Goal: Task Accomplishment & Management: Use online tool/utility

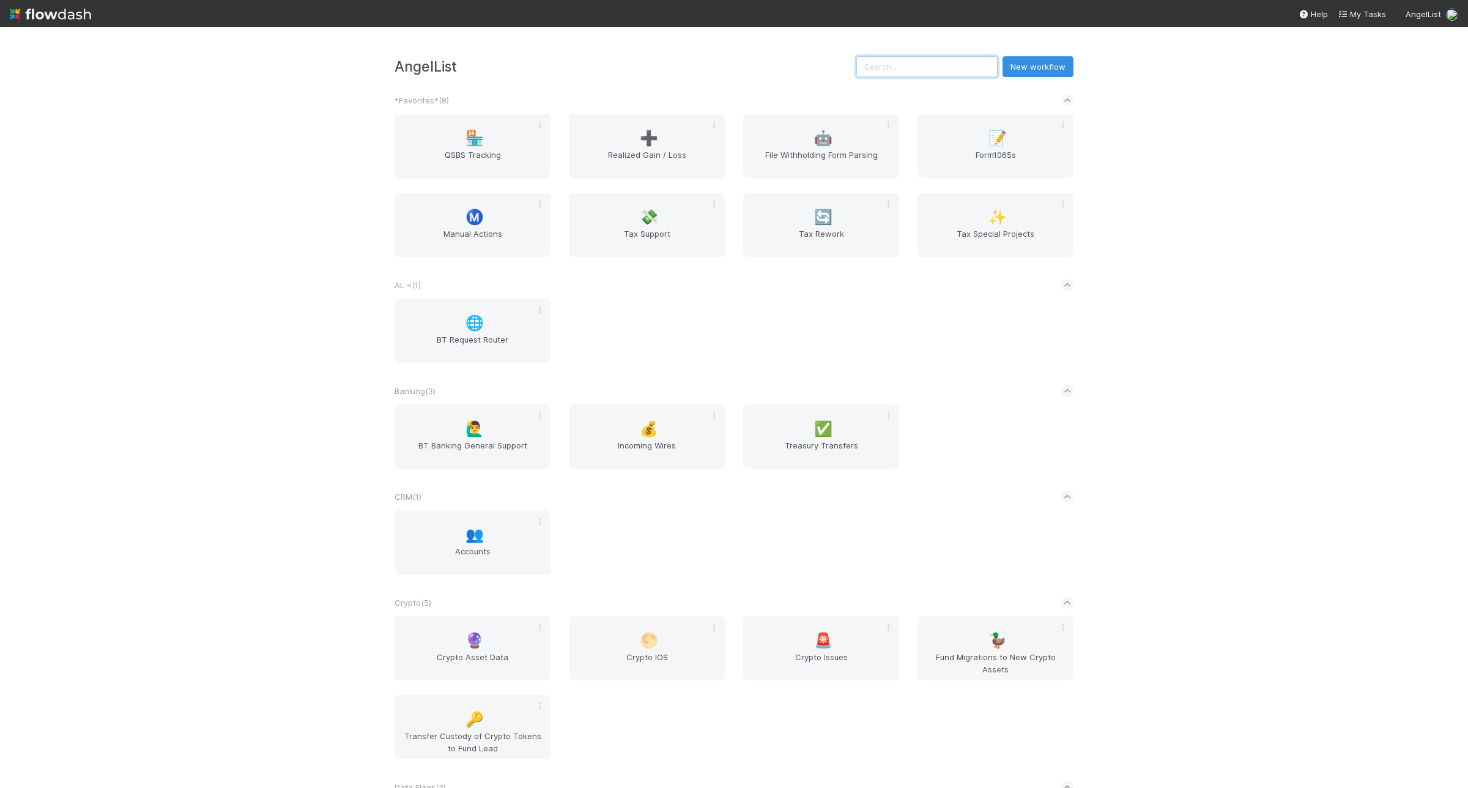
click at [922, 60] on input "text" at bounding box center [926, 66] width 141 height 21
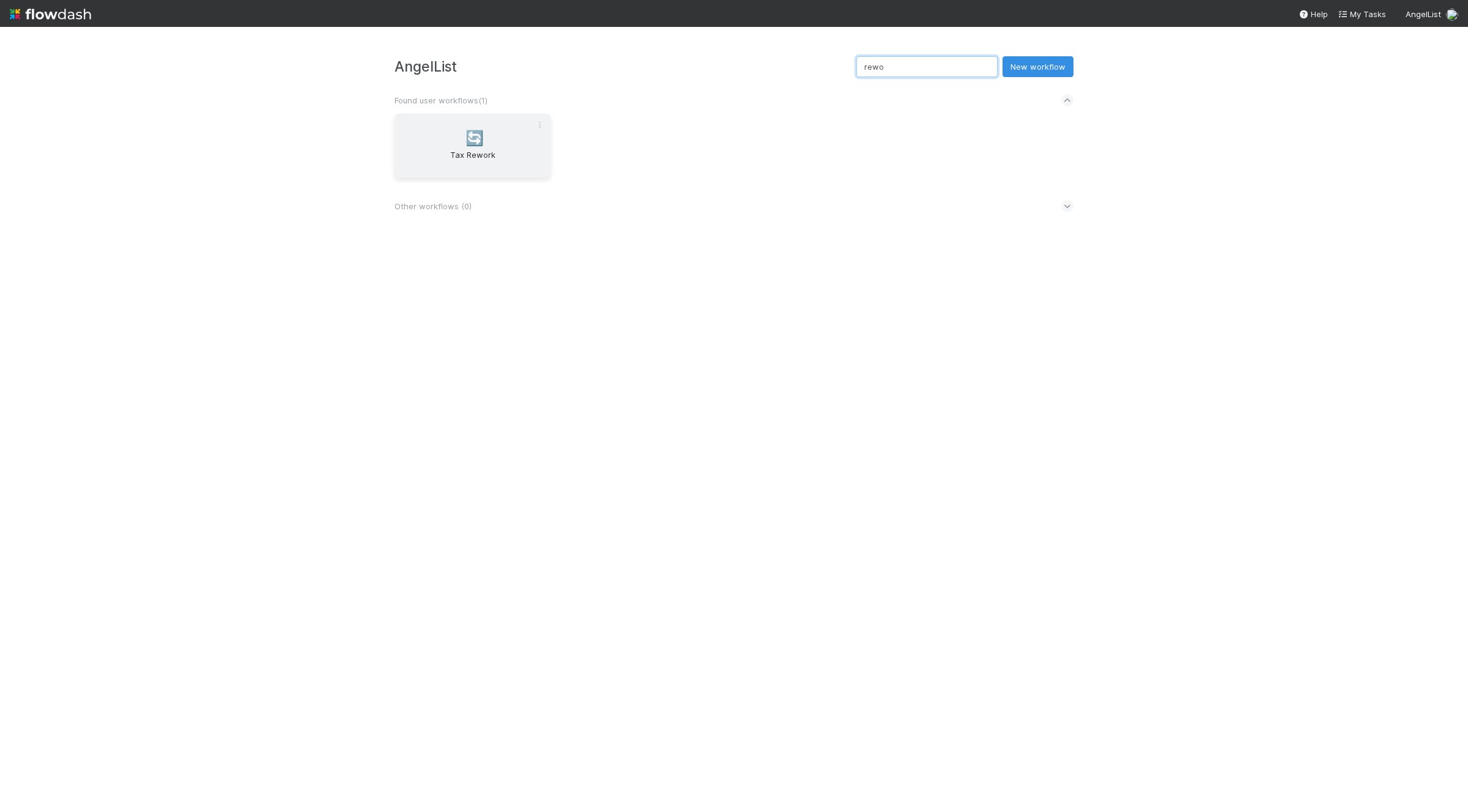
type input "rewo"
click at [485, 168] on span "Tax Rework" at bounding box center [472, 161] width 146 height 24
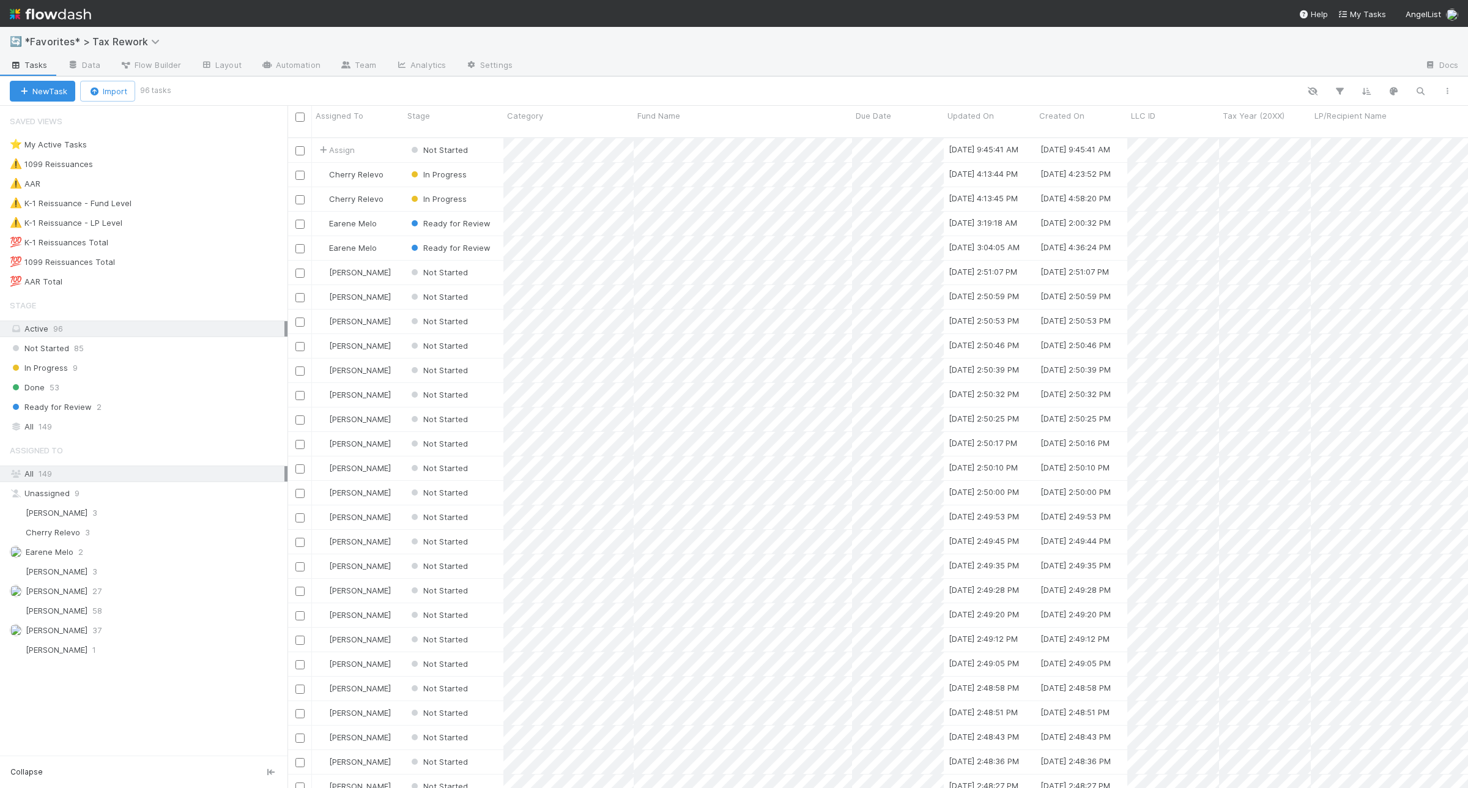
scroll to position [648, 1169]
click at [193, 290] on div "💯 AAR Total 6" at bounding box center [143, 281] width 287 height 17
click at [142, 289] on div "💯 AAR Total 6" at bounding box center [149, 281] width 278 height 15
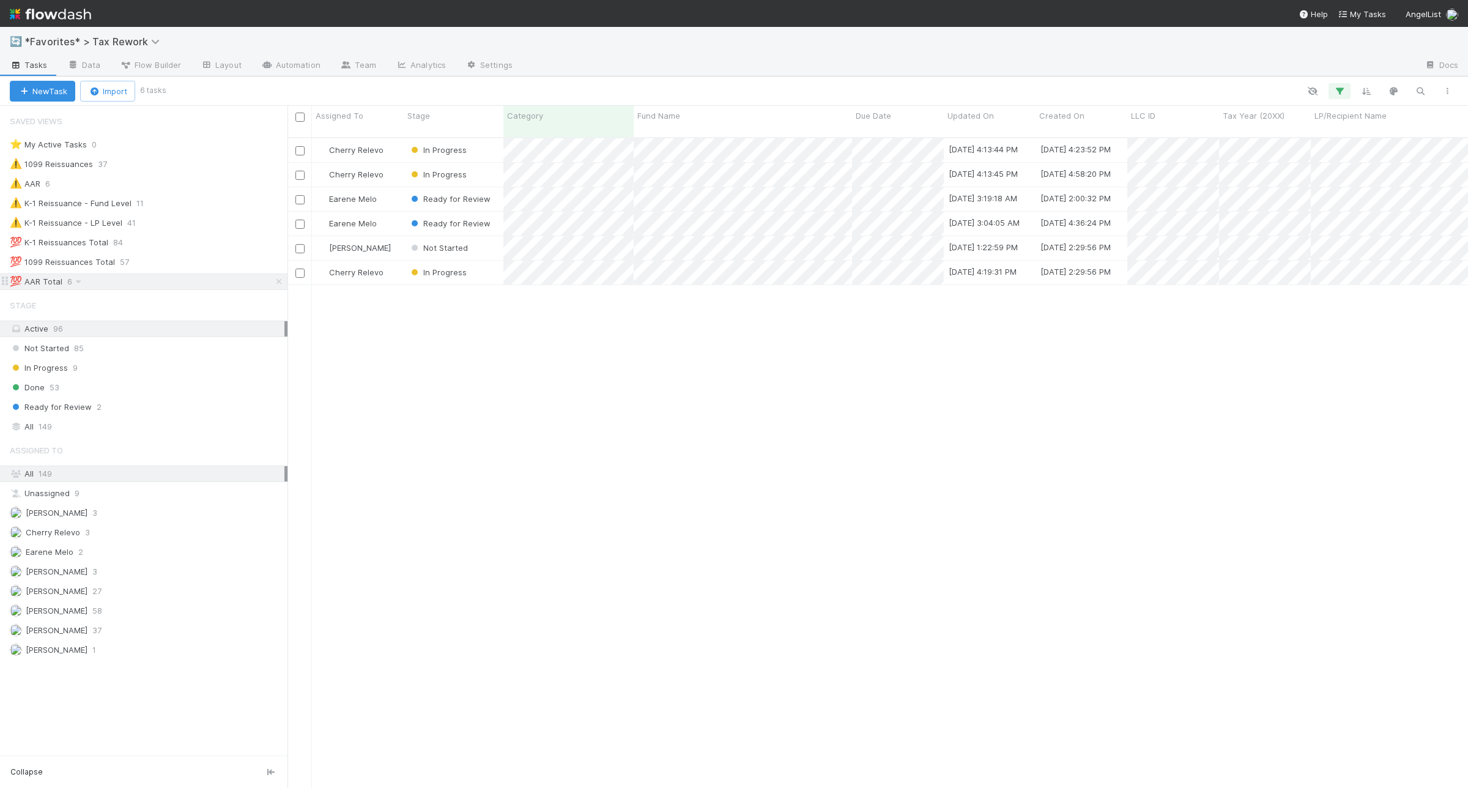
scroll to position [648, 1169]
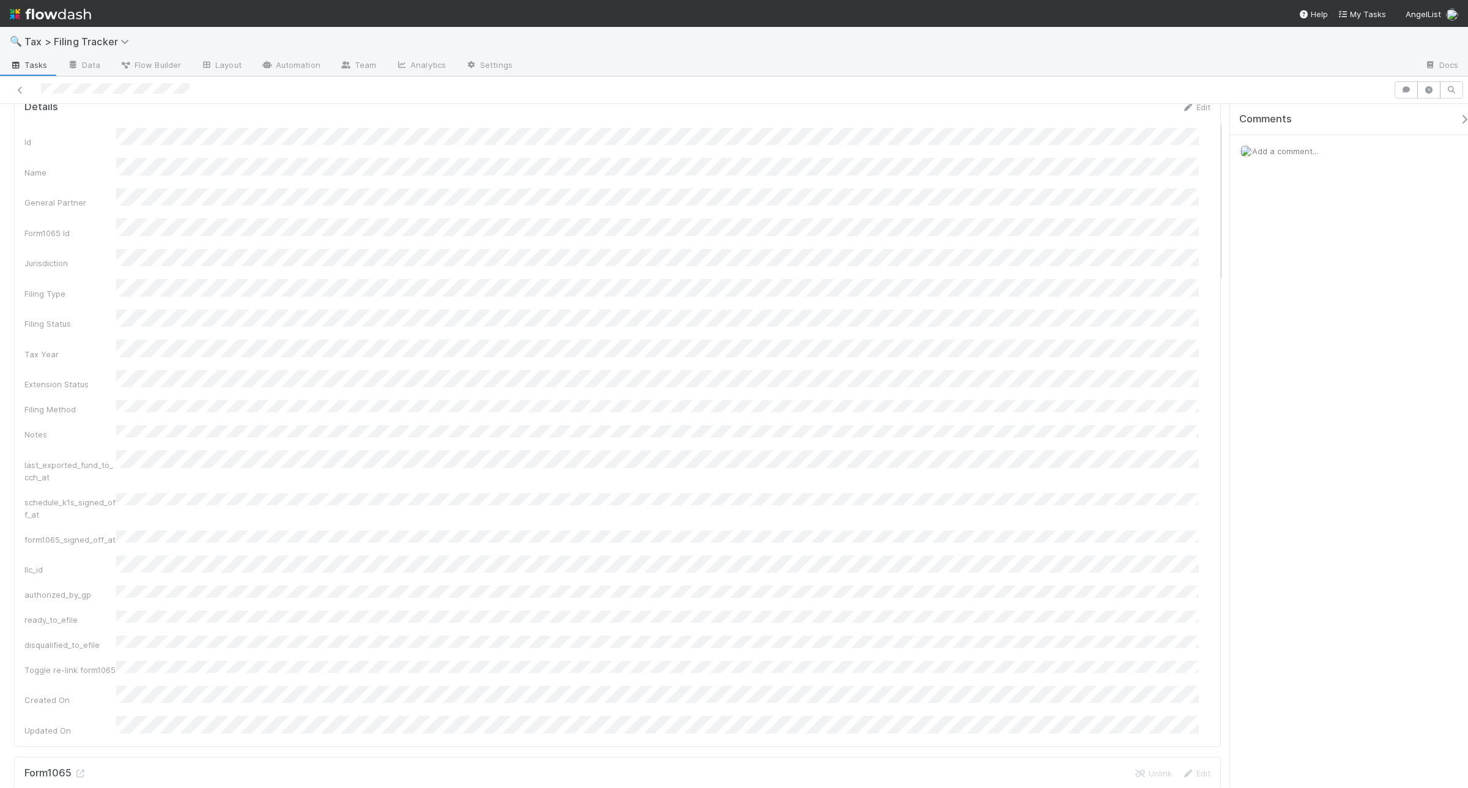
scroll to position [76, 0]
